Goal: Task Accomplishment & Management: Manage account settings

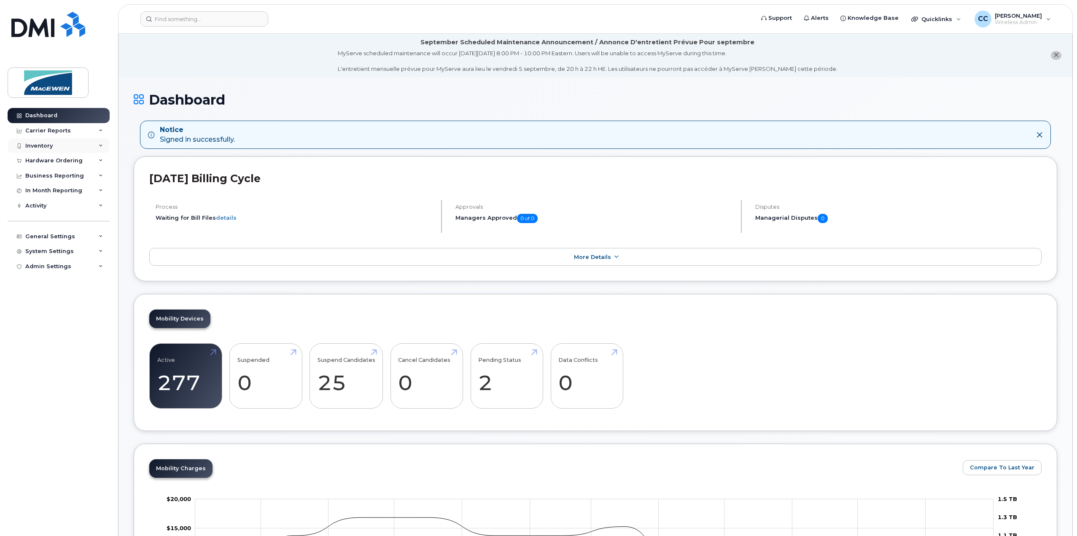
click at [36, 140] on div "Inventory" at bounding box center [59, 145] width 102 height 15
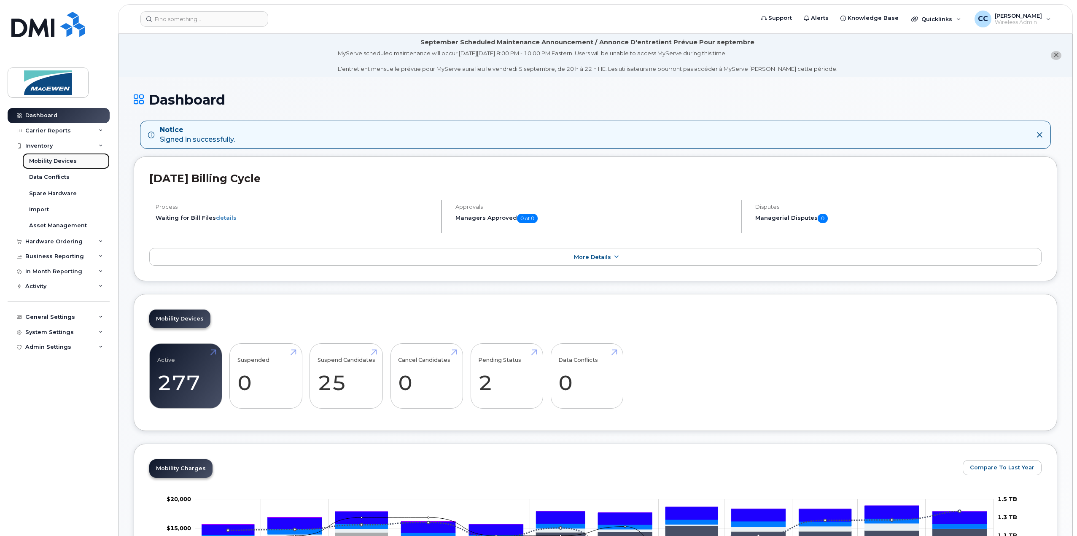
click at [48, 163] on div "Mobility Devices" at bounding box center [53, 161] width 48 height 8
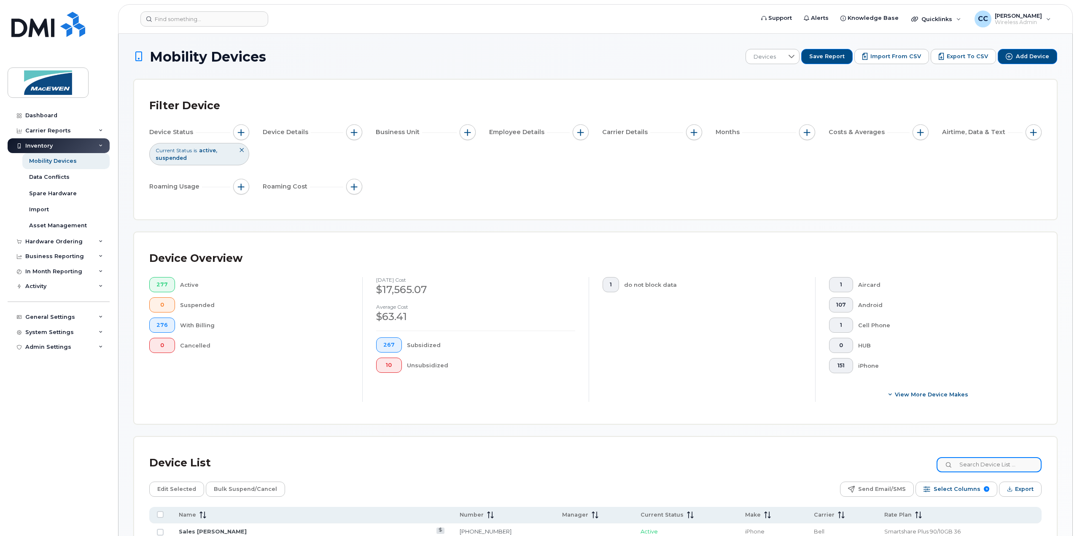
click at [1001, 465] on input at bounding box center [988, 464] width 105 height 15
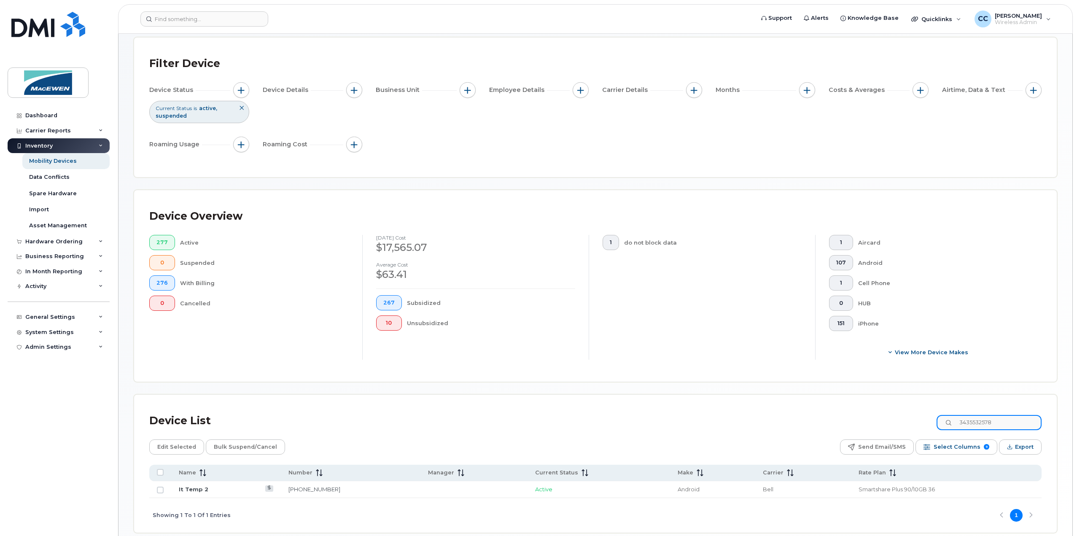
scroll to position [79, 0]
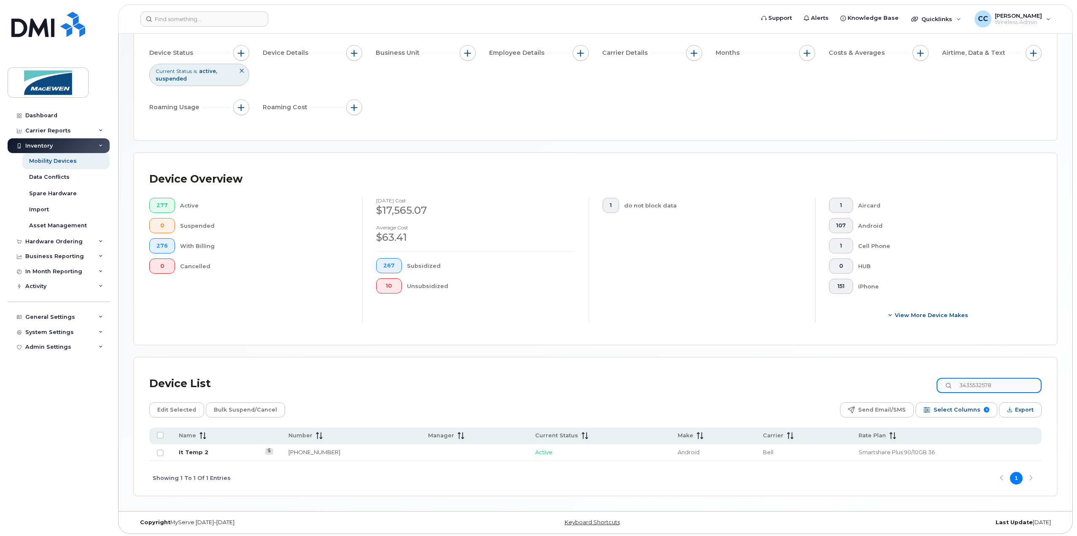
type input "3435532578"
click at [194, 451] on link "It Temp 2" at bounding box center [194, 452] width 30 height 7
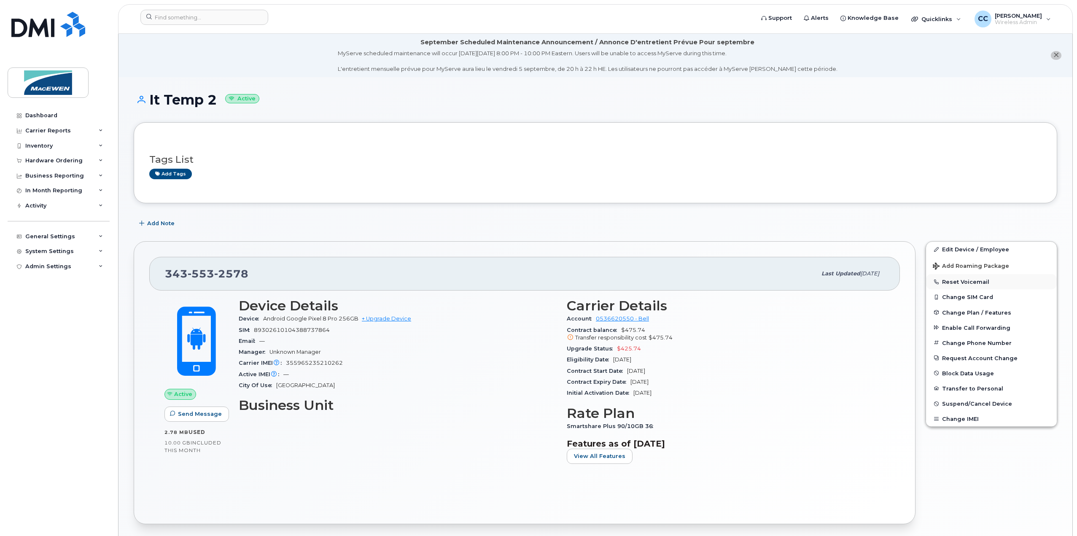
click at [961, 279] on button "Reset Voicemail" at bounding box center [991, 281] width 131 height 15
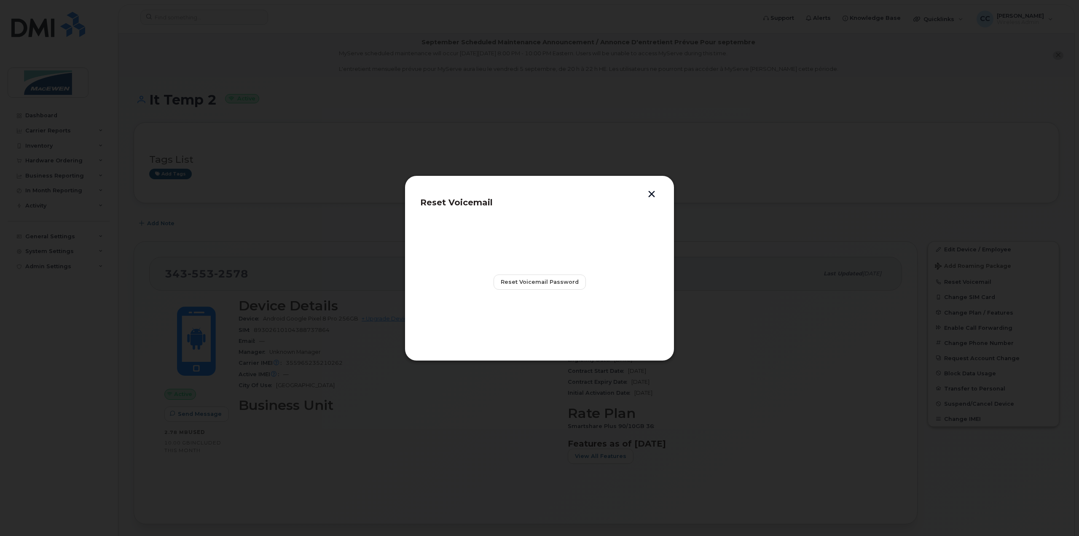
click at [650, 199] on button "button" at bounding box center [652, 195] width 13 height 9
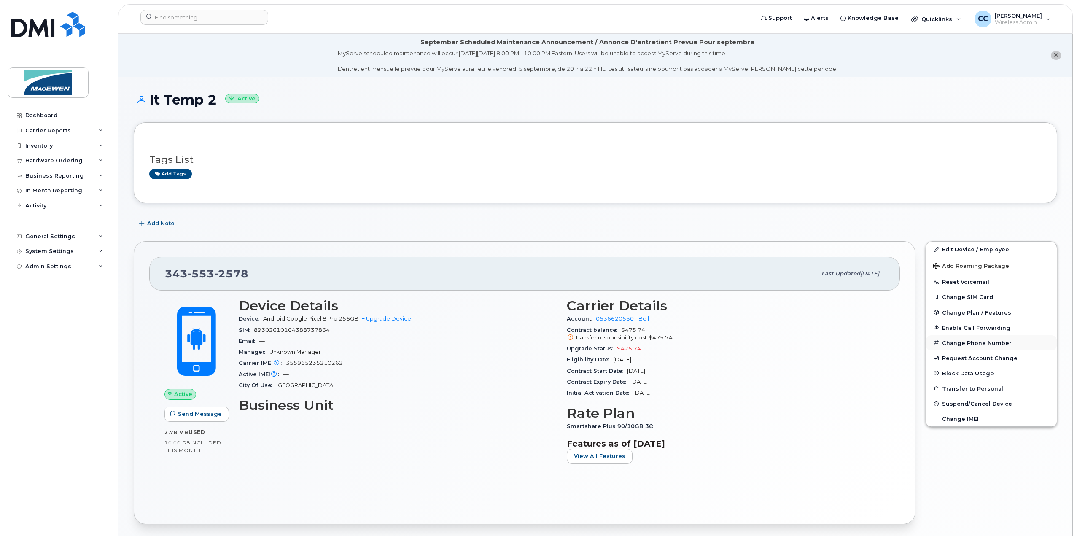
click at [960, 342] on button "Change Phone Number" at bounding box center [991, 342] width 131 height 15
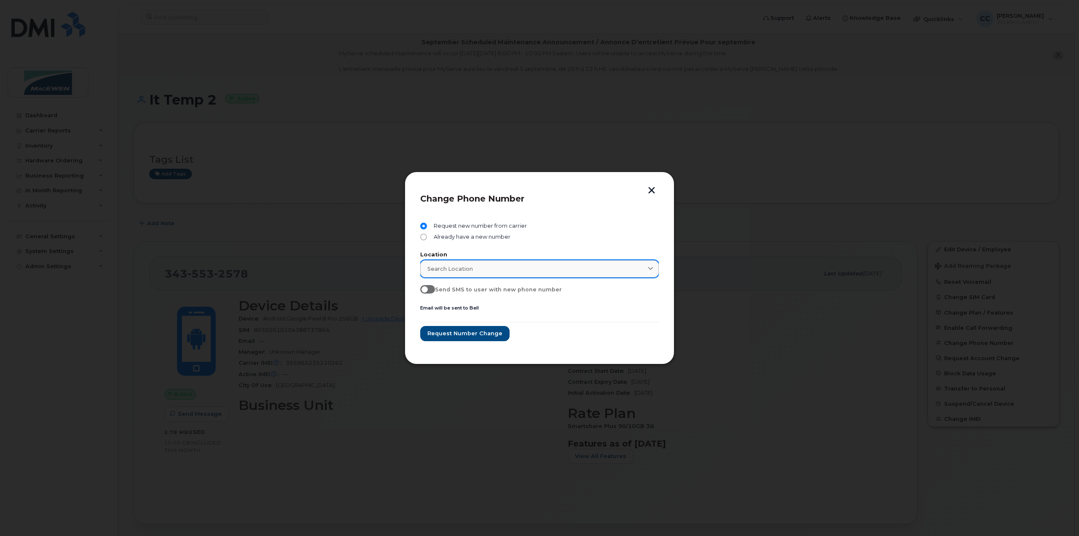
click at [444, 269] on span "Search location" at bounding box center [451, 269] width 46 height 8
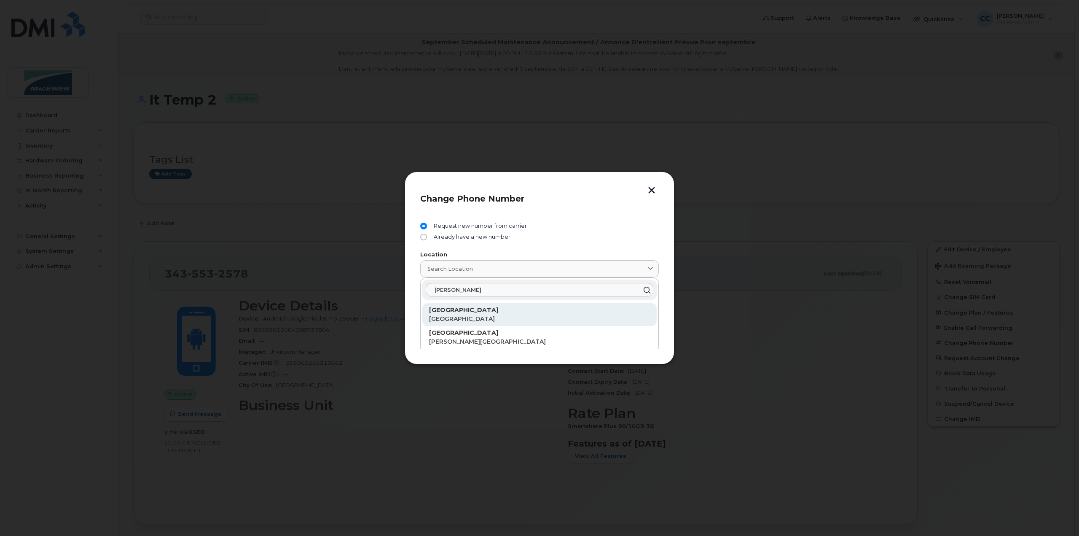
type input "[PERSON_NAME]"
click at [438, 311] on strong "[GEOGRAPHIC_DATA]" at bounding box center [463, 310] width 69 height 8
type input "[GEOGRAPHIC_DATA]"
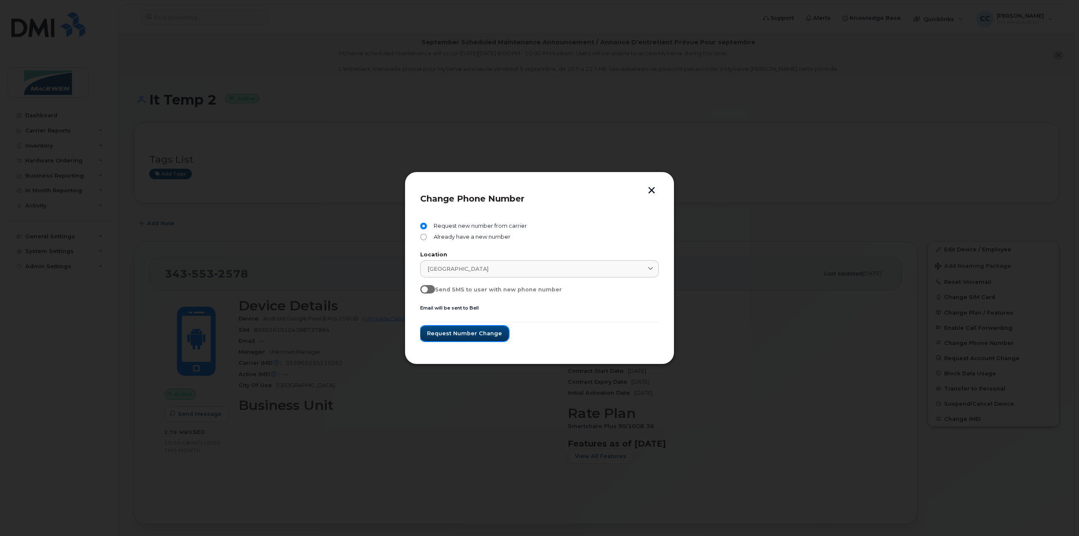
click at [452, 330] on span "Request number change" at bounding box center [464, 333] width 75 height 8
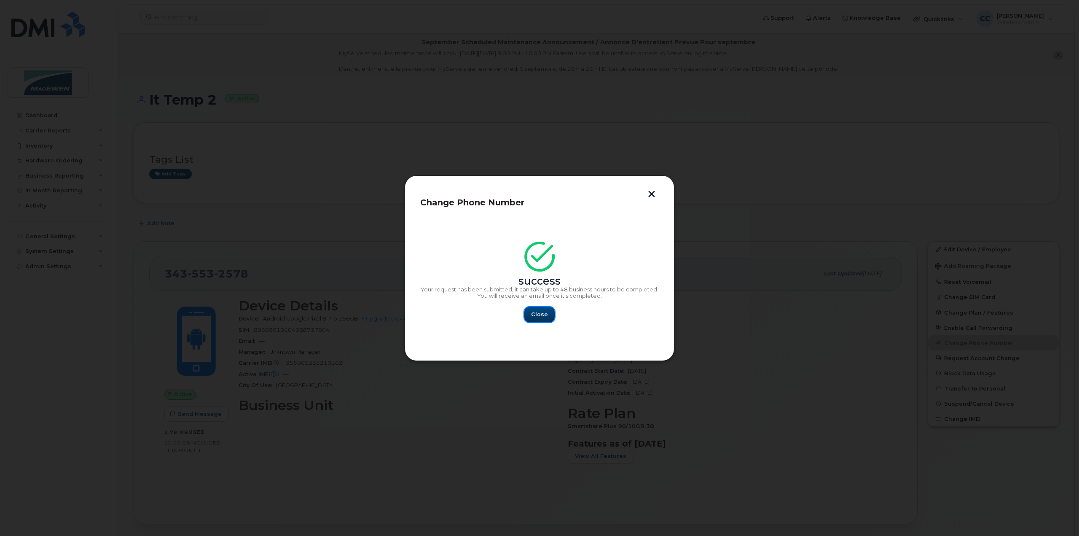
click at [540, 312] on span "Close" at bounding box center [539, 314] width 17 height 8
